Goal: Check status: Check status

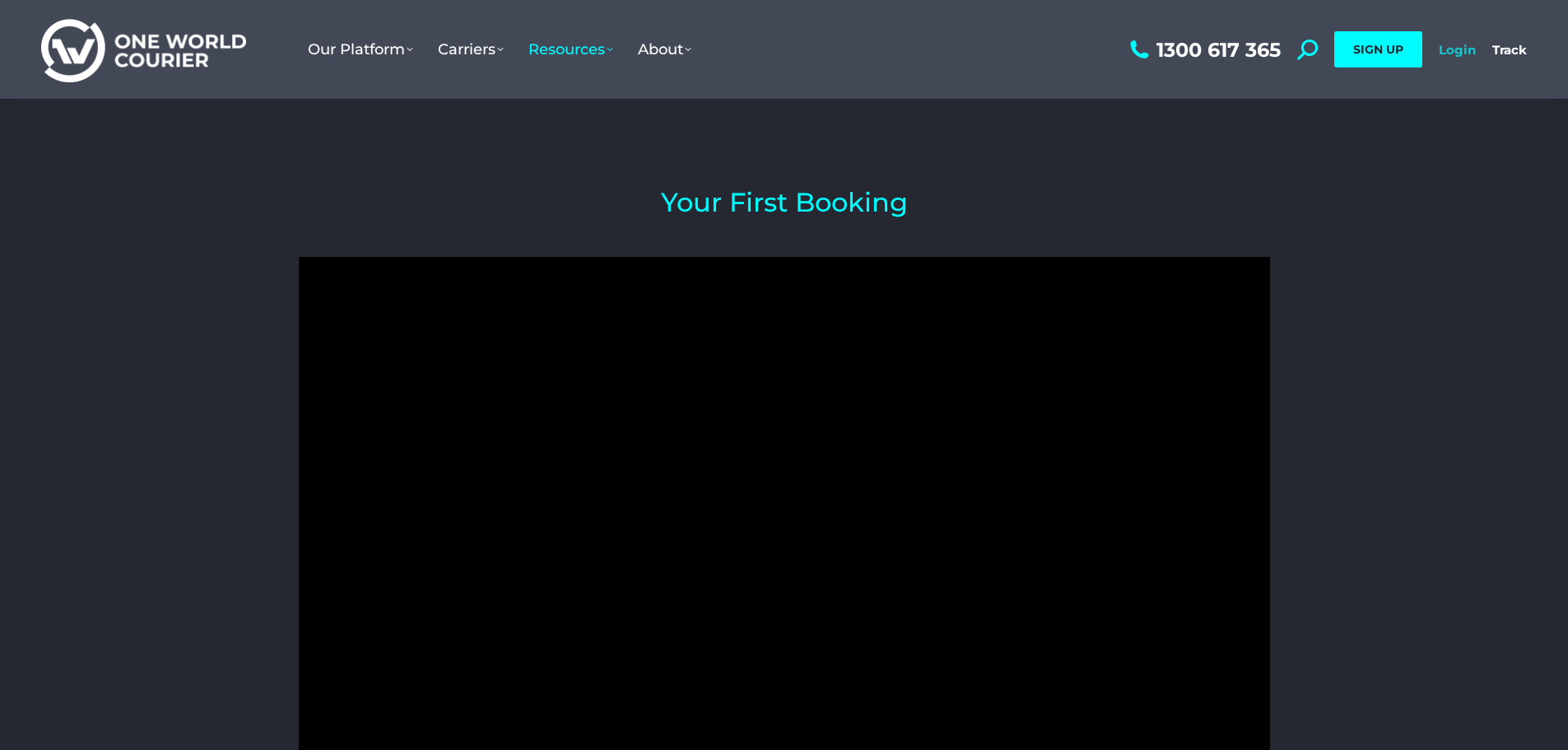
click at [1446, 48] on link "Login" at bounding box center [1457, 50] width 37 height 16
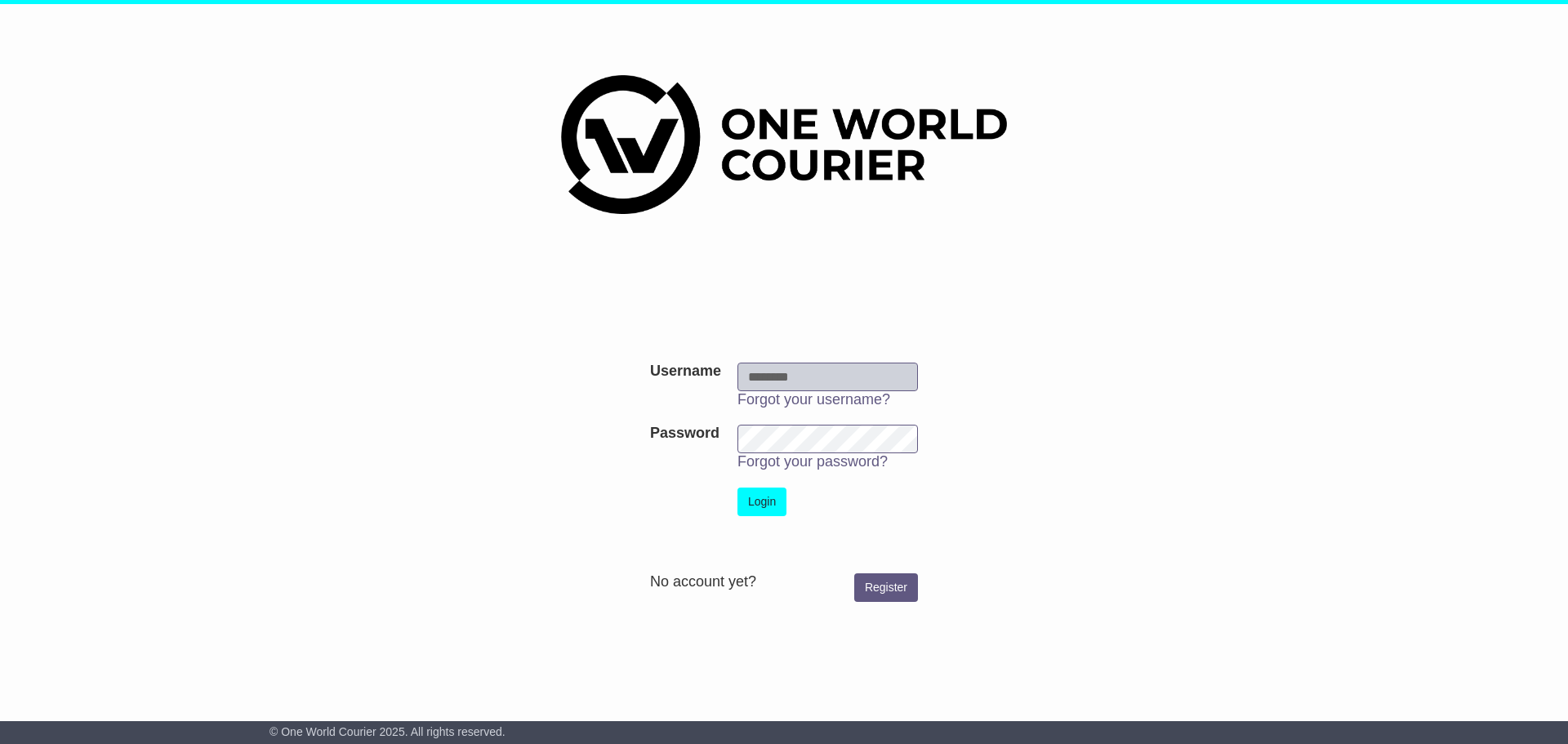
type input "**********"
click at [747, 497] on button "Login" at bounding box center [761, 501] width 49 height 28
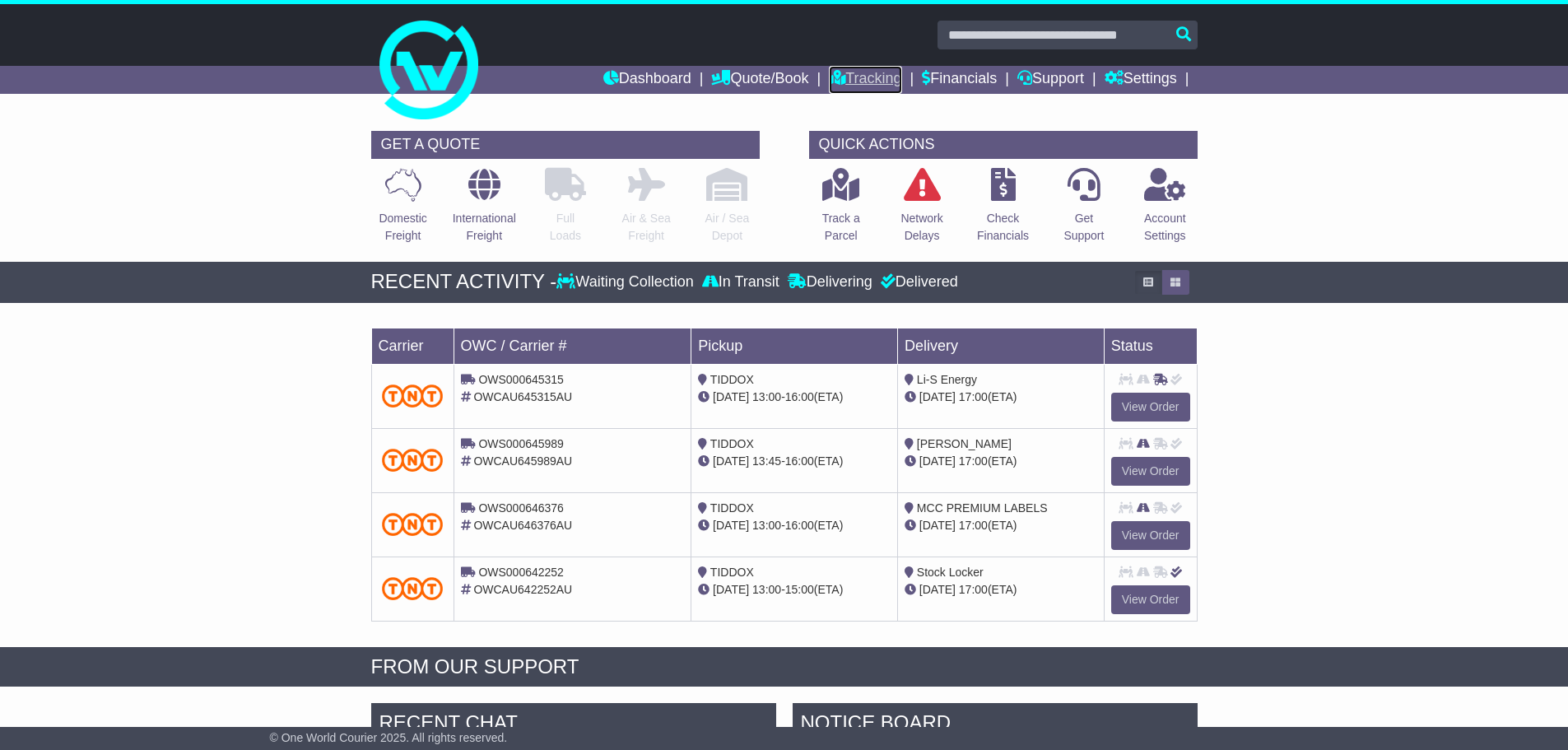
click at [841, 74] on link "Tracking" at bounding box center [865, 79] width 73 height 28
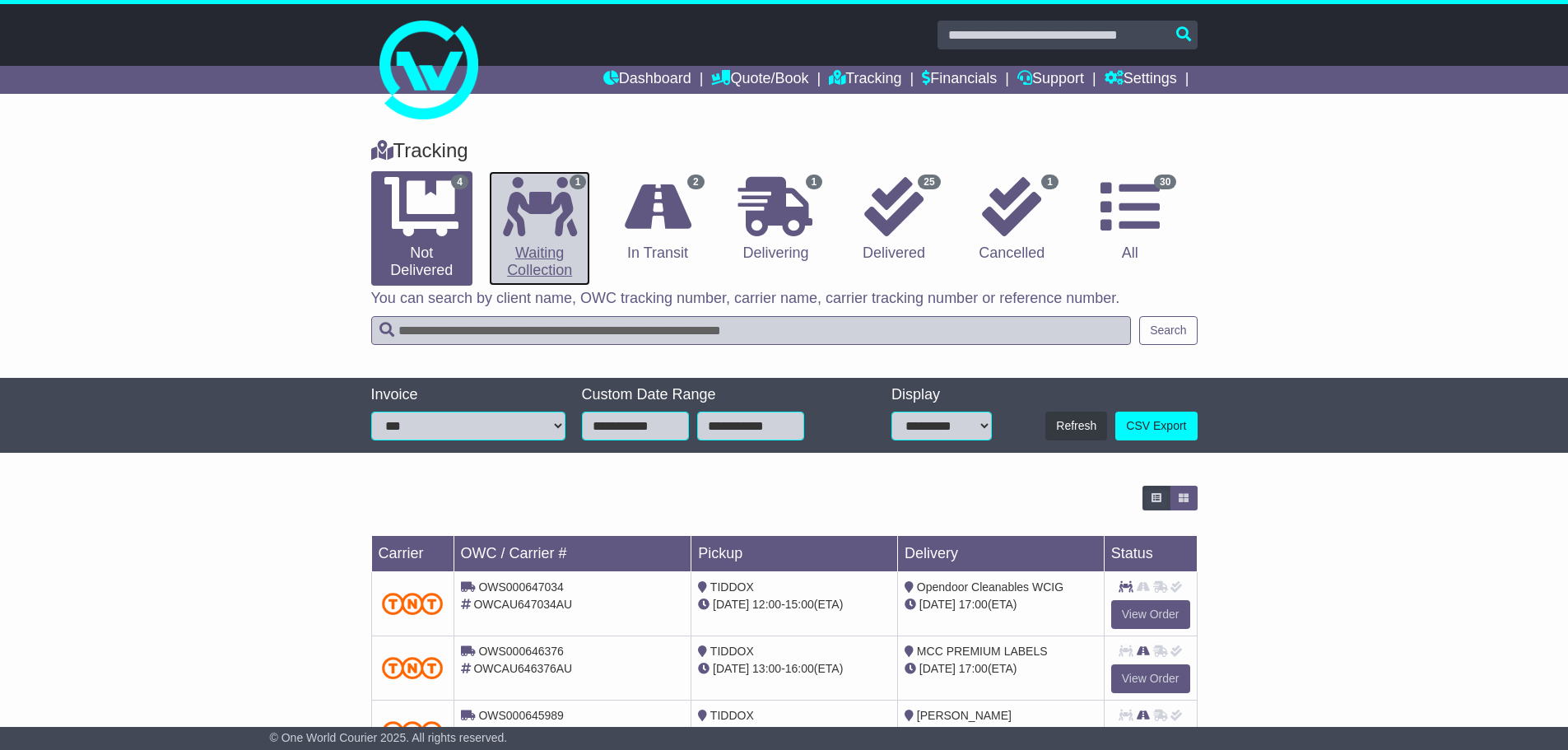
click at [546, 217] on icon at bounding box center [540, 207] width 74 height 60
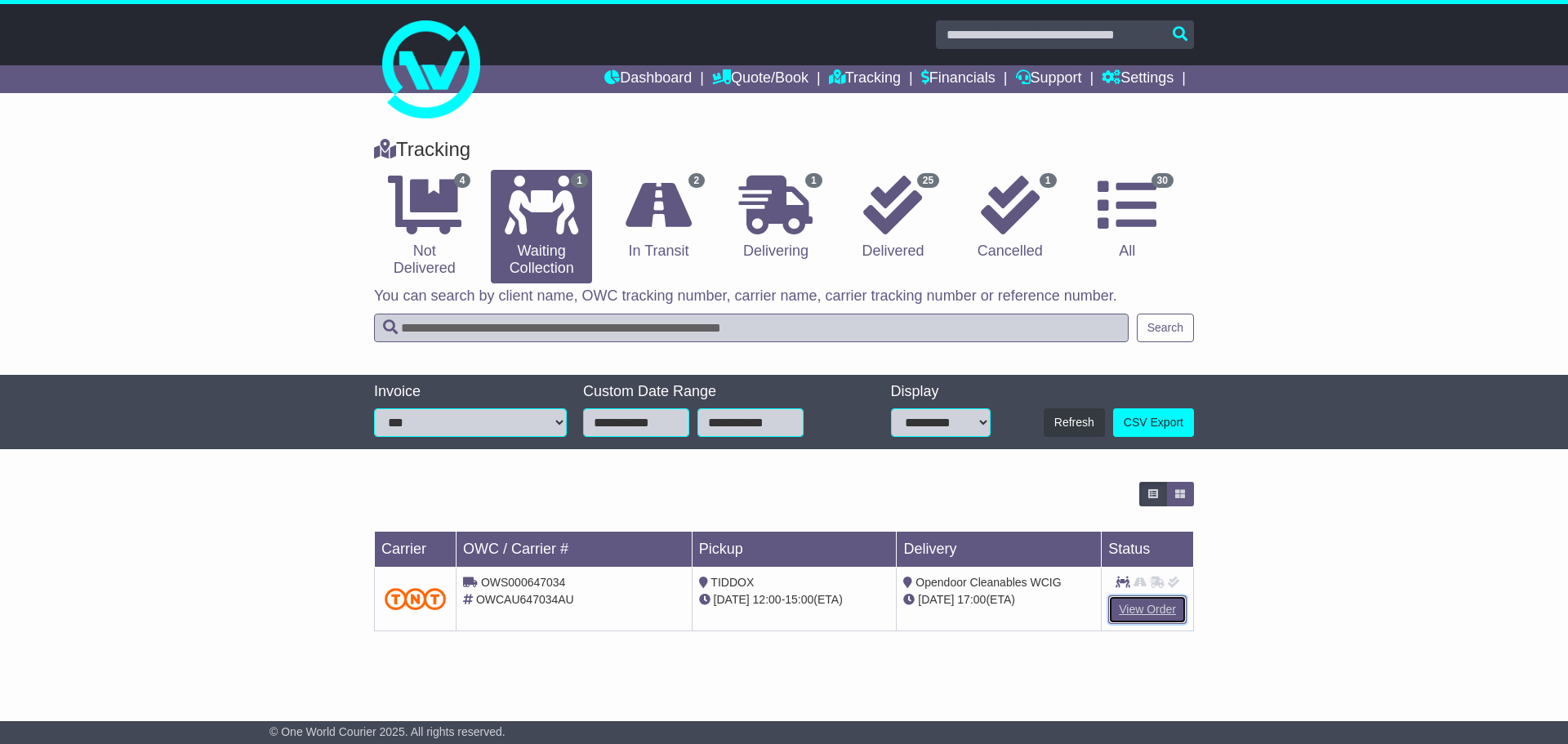
click at [1139, 609] on link "View Order" at bounding box center [1147, 609] width 78 height 28
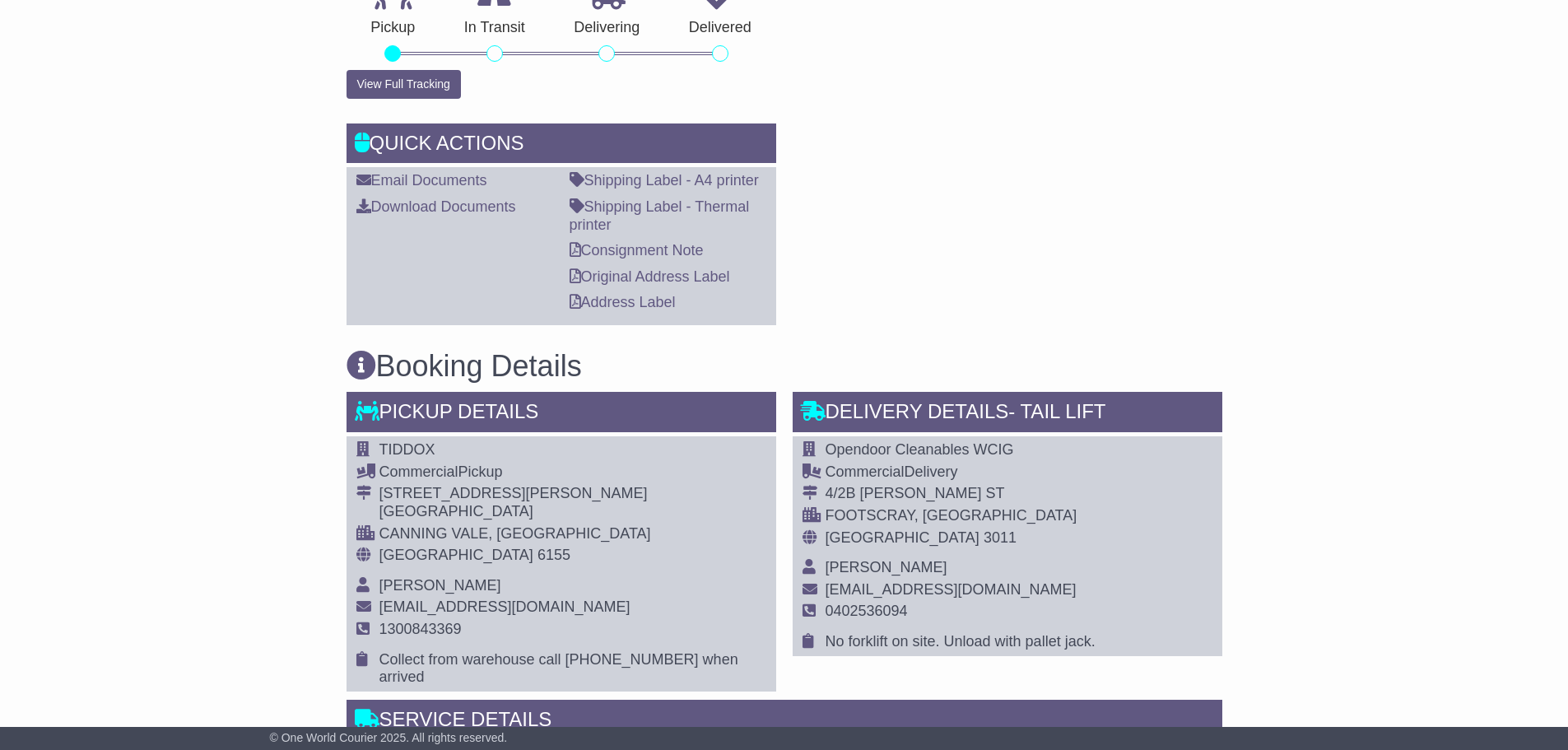
scroll to position [658, 0]
click at [650, 251] on link "Consignment Note" at bounding box center [636, 249] width 134 height 16
click at [663, 279] on link "Original Address Label" at bounding box center [650, 276] width 161 height 16
drag, startPoint x: 646, startPoint y: 308, endPoint x: 659, endPoint y: 308, distance: 13.0
click at [646, 308] on link "Address Label" at bounding box center [622, 301] width 106 height 16
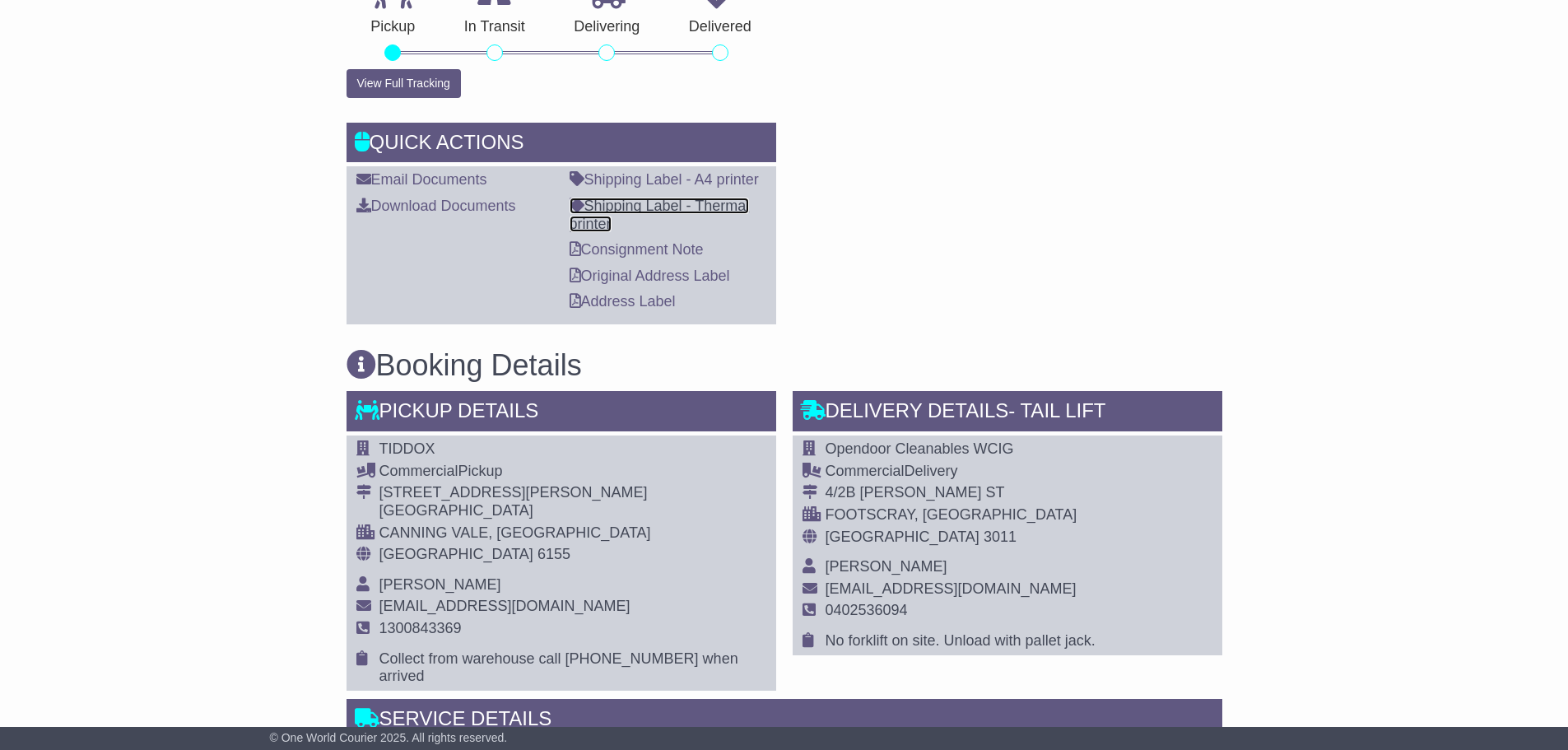
click at [695, 212] on link "Shipping Label - Thermal printer" at bounding box center [659, 215] width 181 height 35
drag, startPoint x: 975, startPoint y: 203, endPoint x: 984, endPoint y: 195, distance: 12.0
click at [982, 200] on div "RECENT CHAT Loading... No messages Attach file..." at bounding box center [1007, 3] width 446 height 640
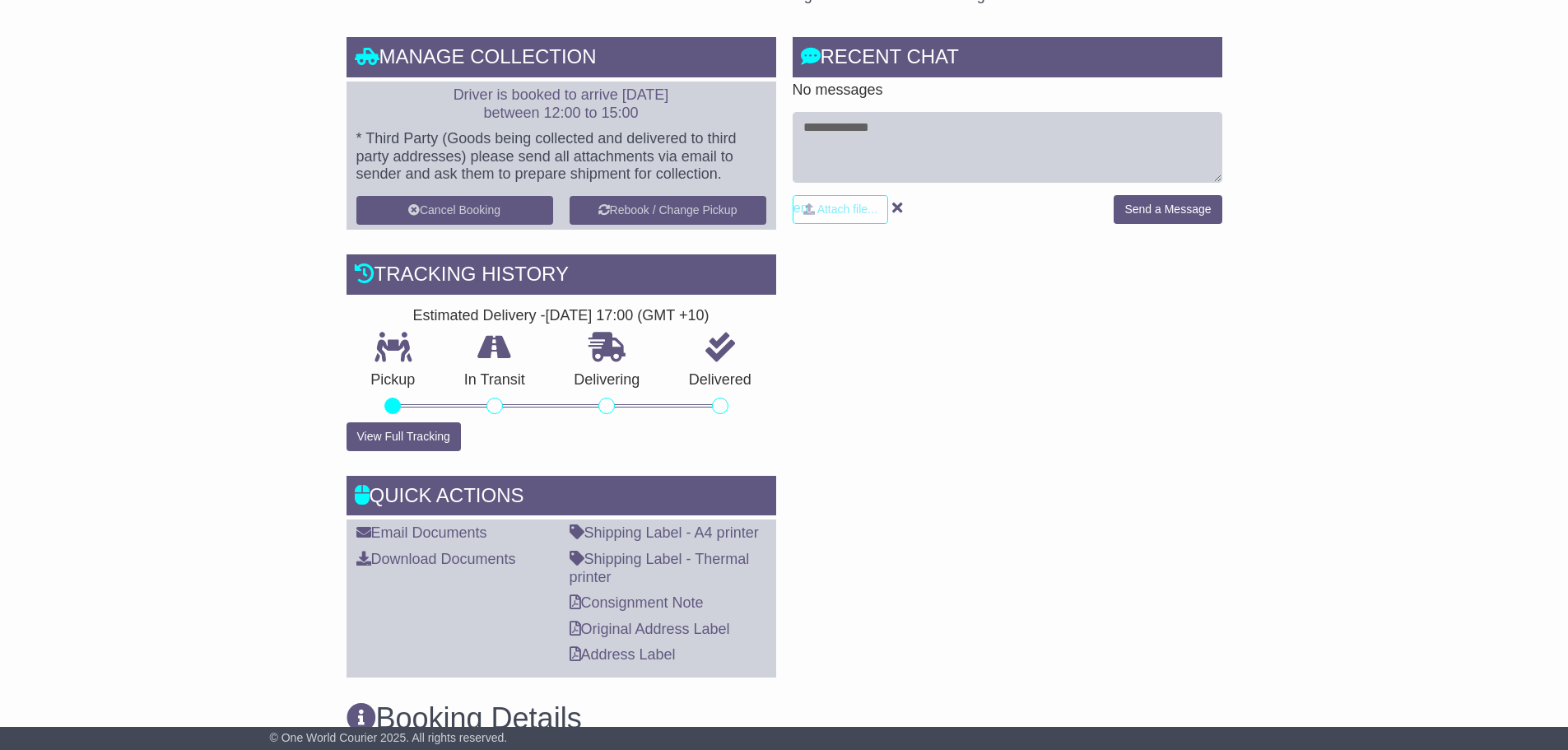
scroll to position [0, 0]
